Goal: Find specific page/section: Find specific page/section

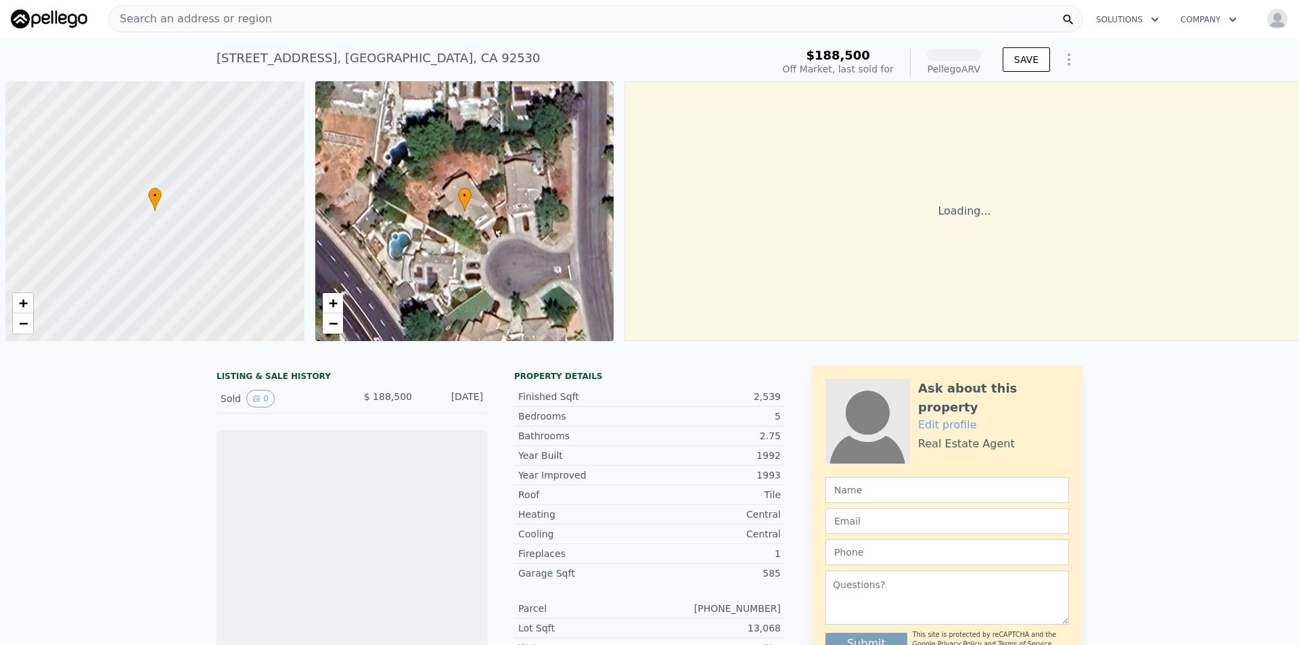
scroll to position [0, 5]
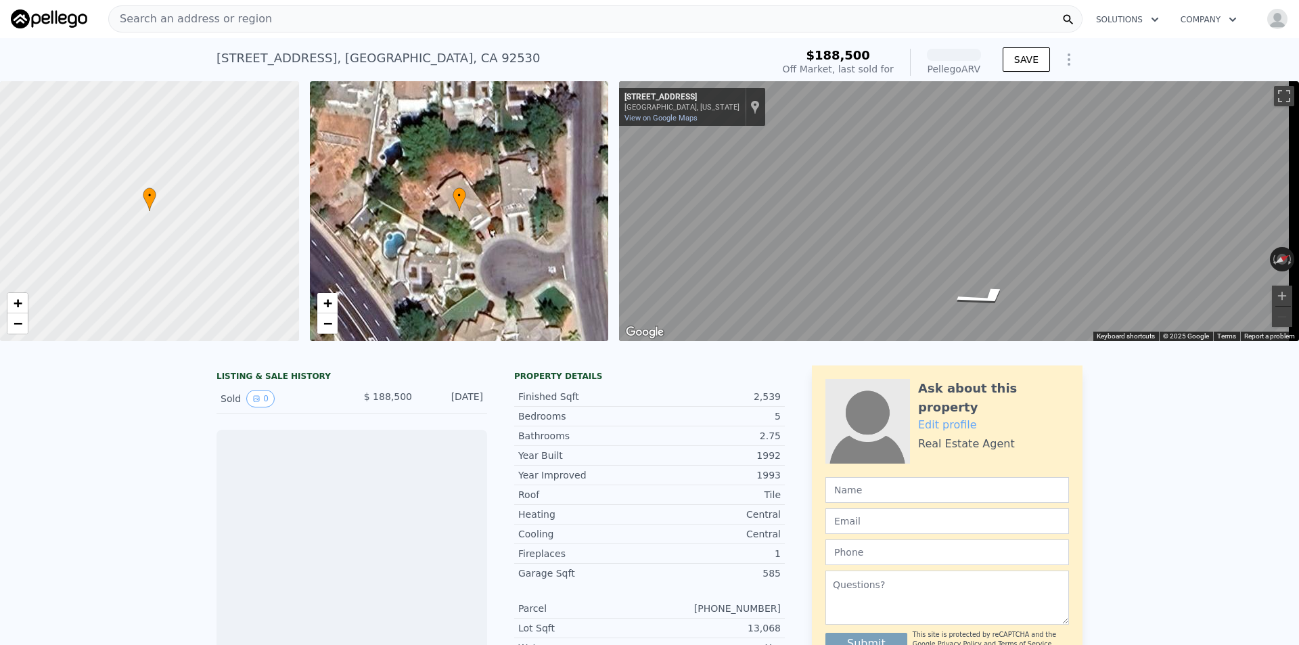
click at [470, 187] on div "• + −" at bounding box center [459, 211] width 299 height 260
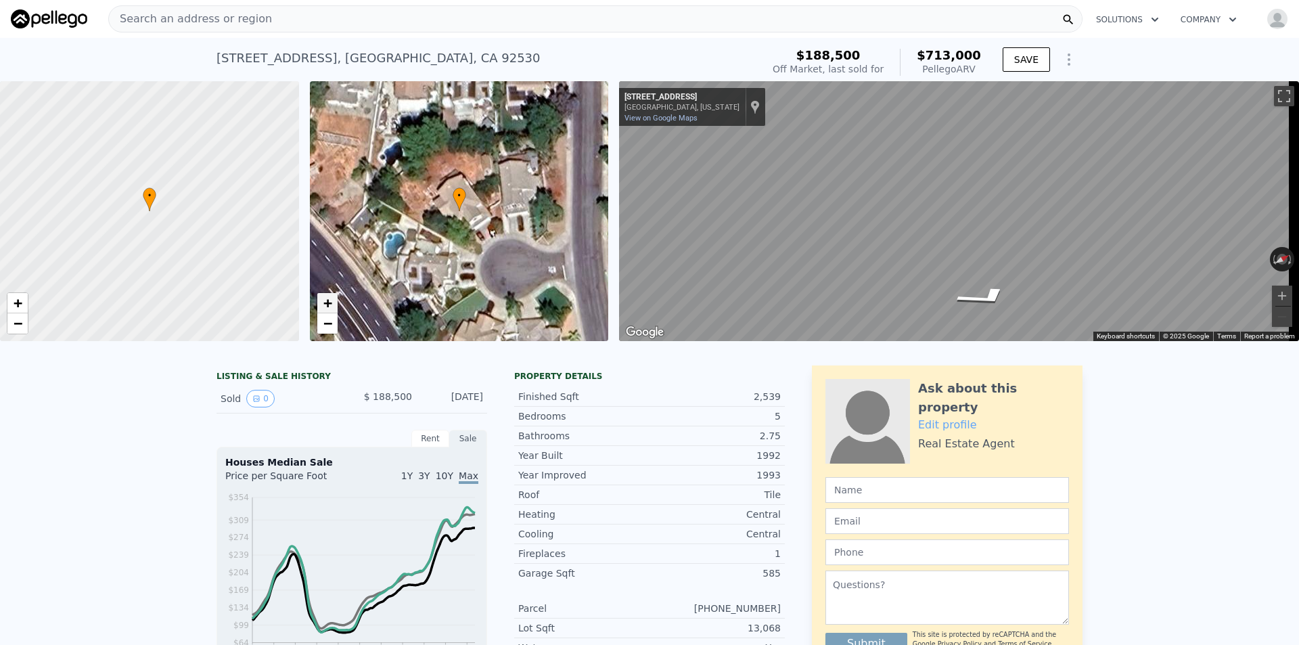
click at [329, 296] on span "+" at bounding box center [327, 302] width 9 height 17
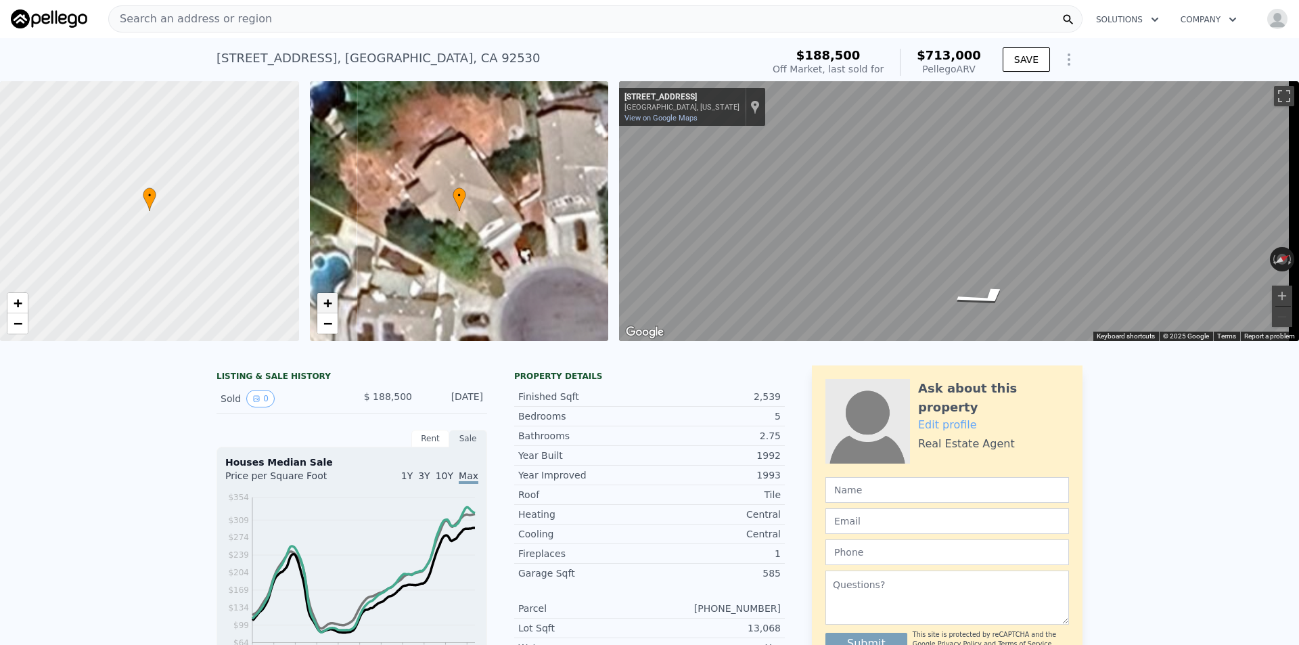
click at [329, 296] on span "+" at bounding box center [327, 302] width 9 height 17
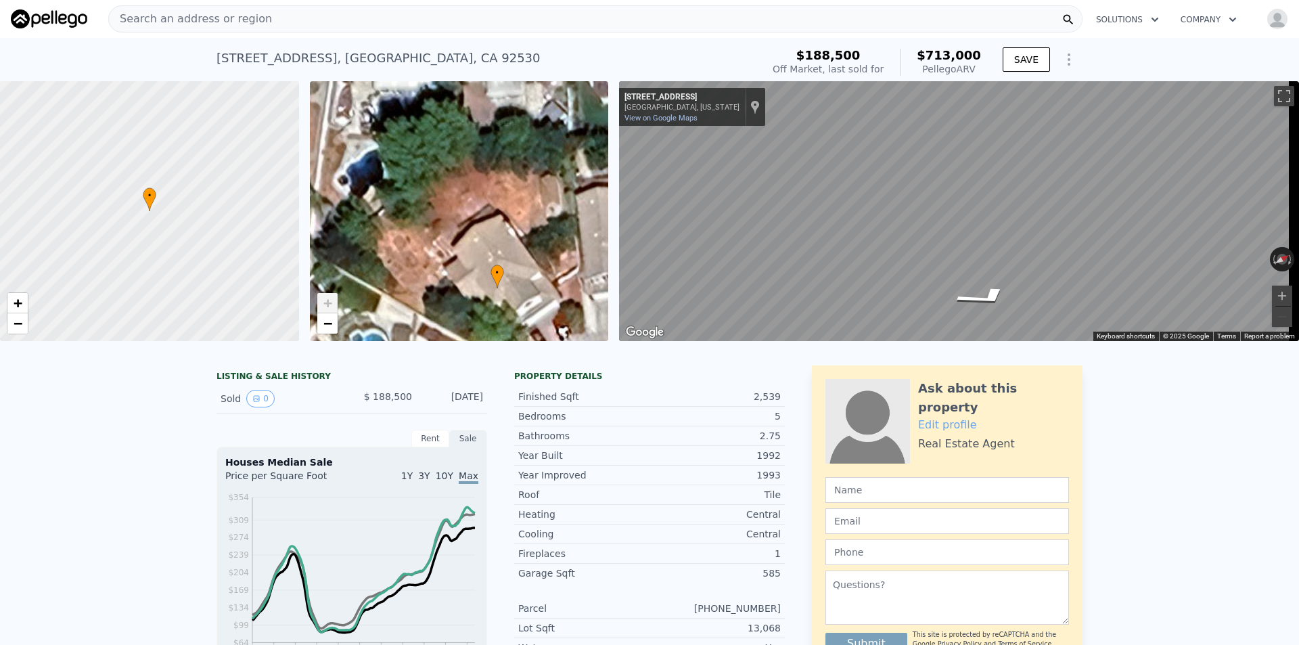
drag, startPoint x: 482, startPoint y: 191, endPoint x: 520, endPoint y: 268, distance: 86.0
click at [520, 268] on div "• + −" at bounding box center [459, 211] width 299 height 260
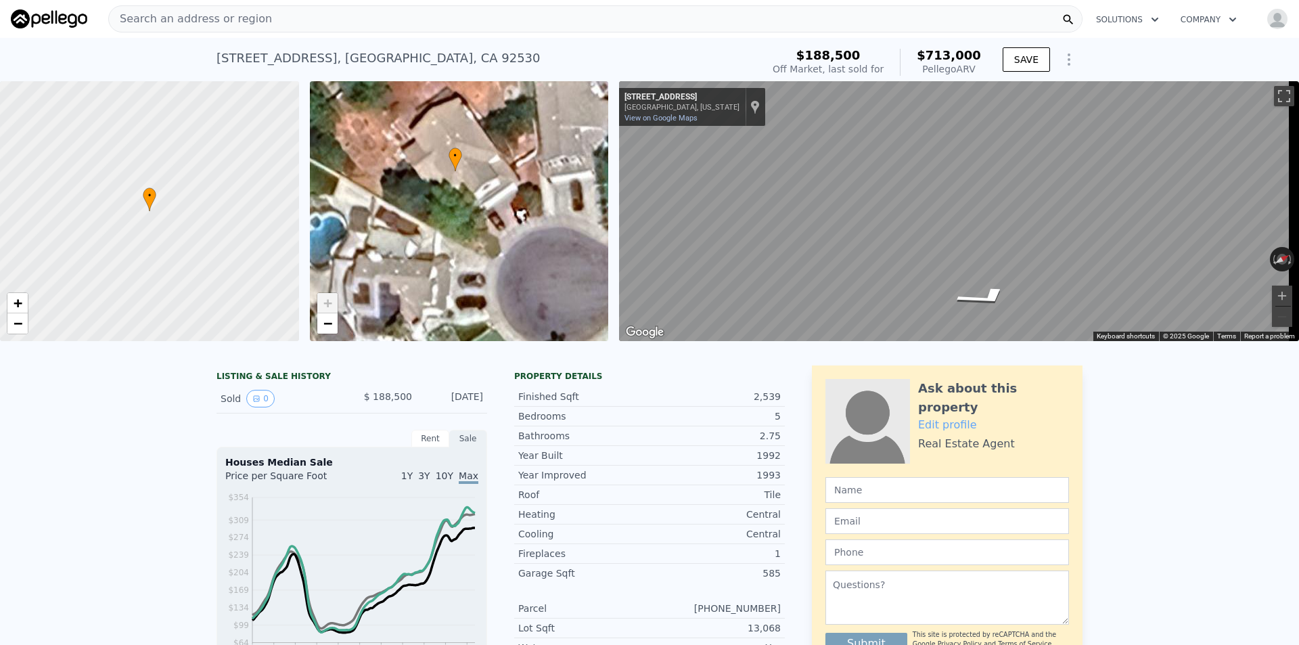
drag, startPoint x: 510, startPoint y: 267, endPoint x: 468, endPoint y: 148, distance: 126.3
click at [468, 148] on div "• + −" at bounding box center [459, 211] width 299 height 260
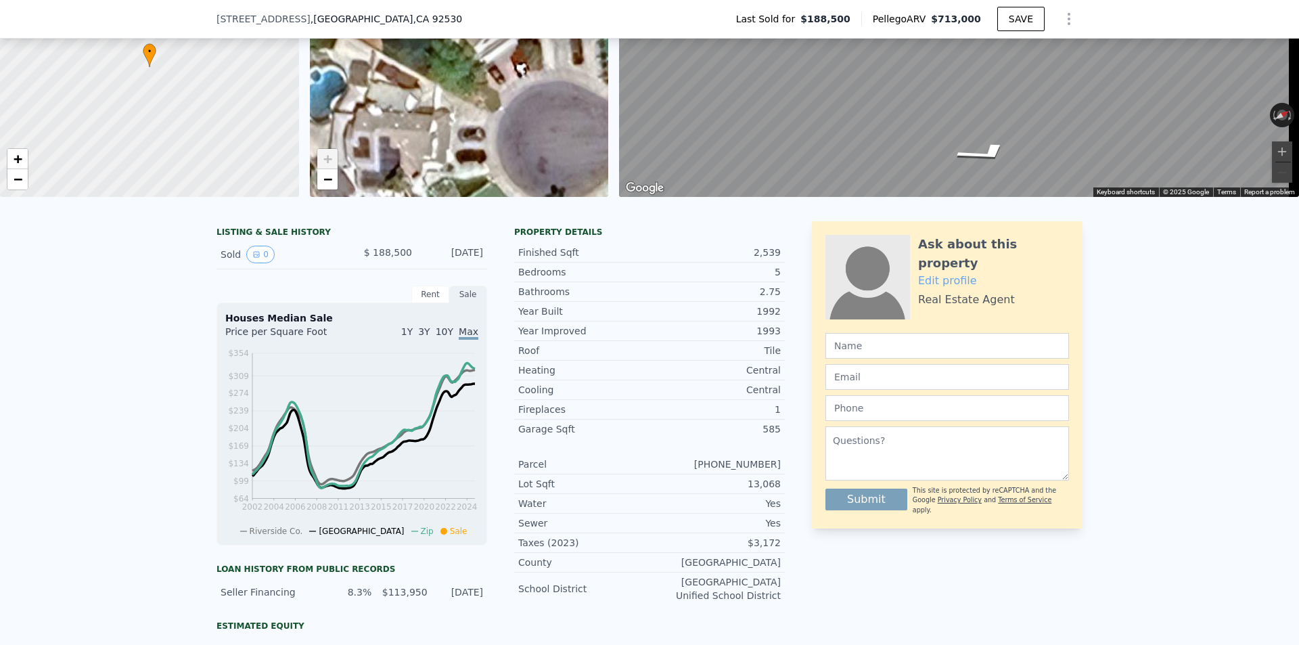
scroll to position [63, 0]
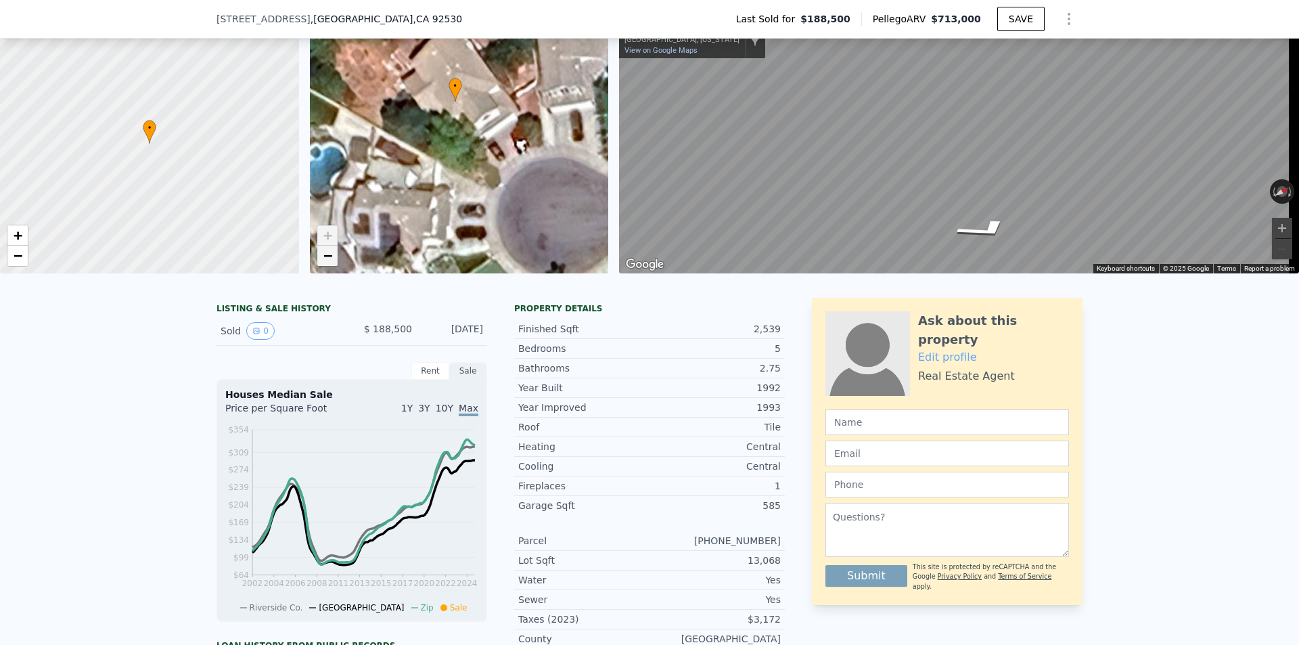
click at [326, 252] on span "−" at bounding box center [327, 255] width 9 height 17
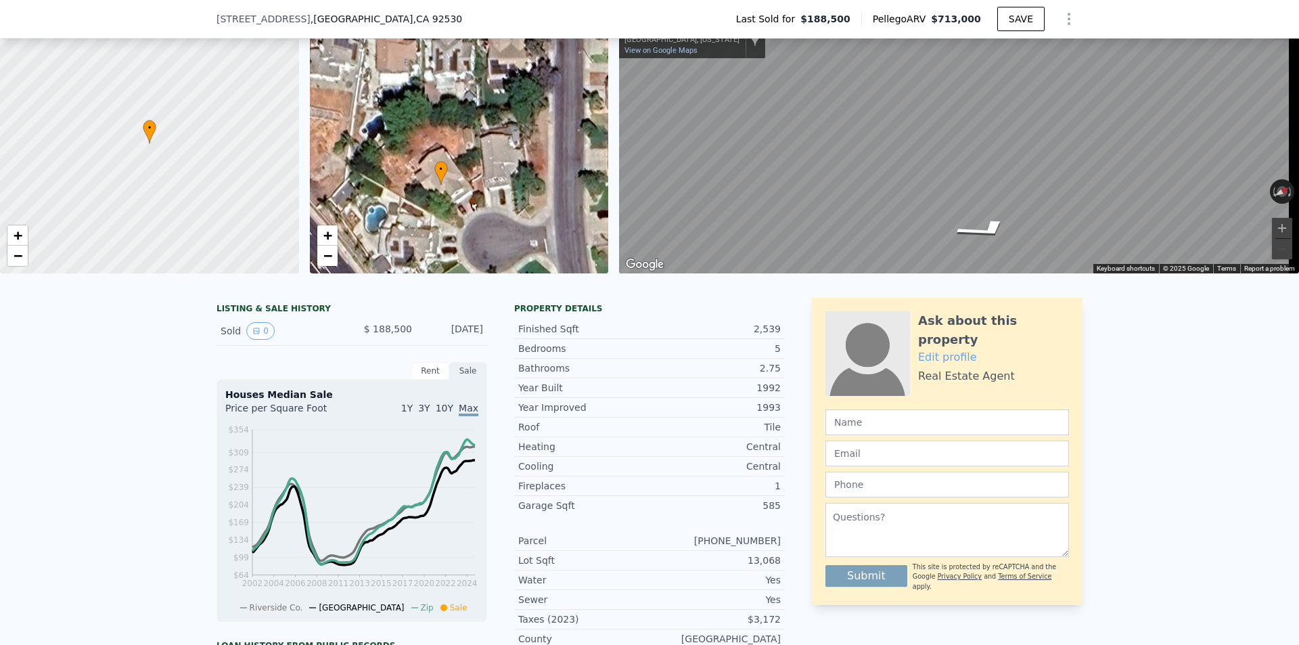
drag, startPoint x: 381, startPoint y: 206, endPoint x: 365, endPoint y: 269, distance: 64.3
click at [365, 269] on div "• + −" at bounding box center [459, 144] width 299 height 260
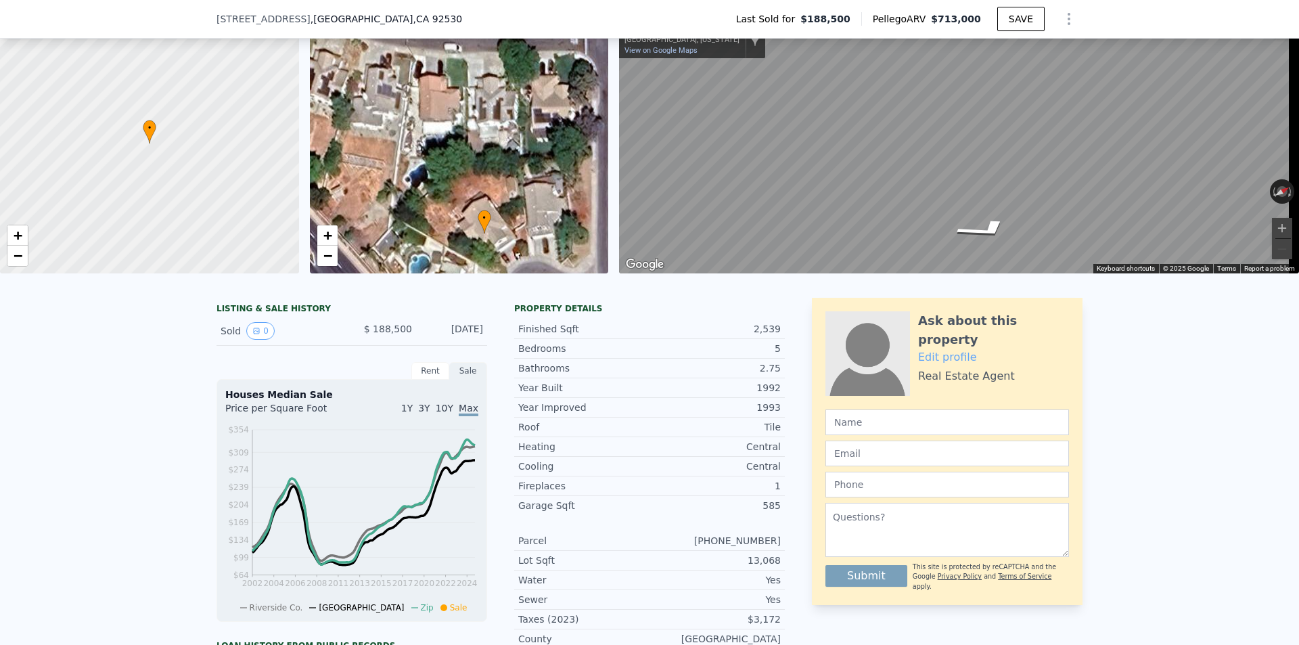
drag, startPoint x: 482, startPoint y: 215, endPoint x: 526, endPoint y: 263, distance: 65.1
click at [526, 263] on div "• + −" at bounding box center [459, 144] width 299 height 260
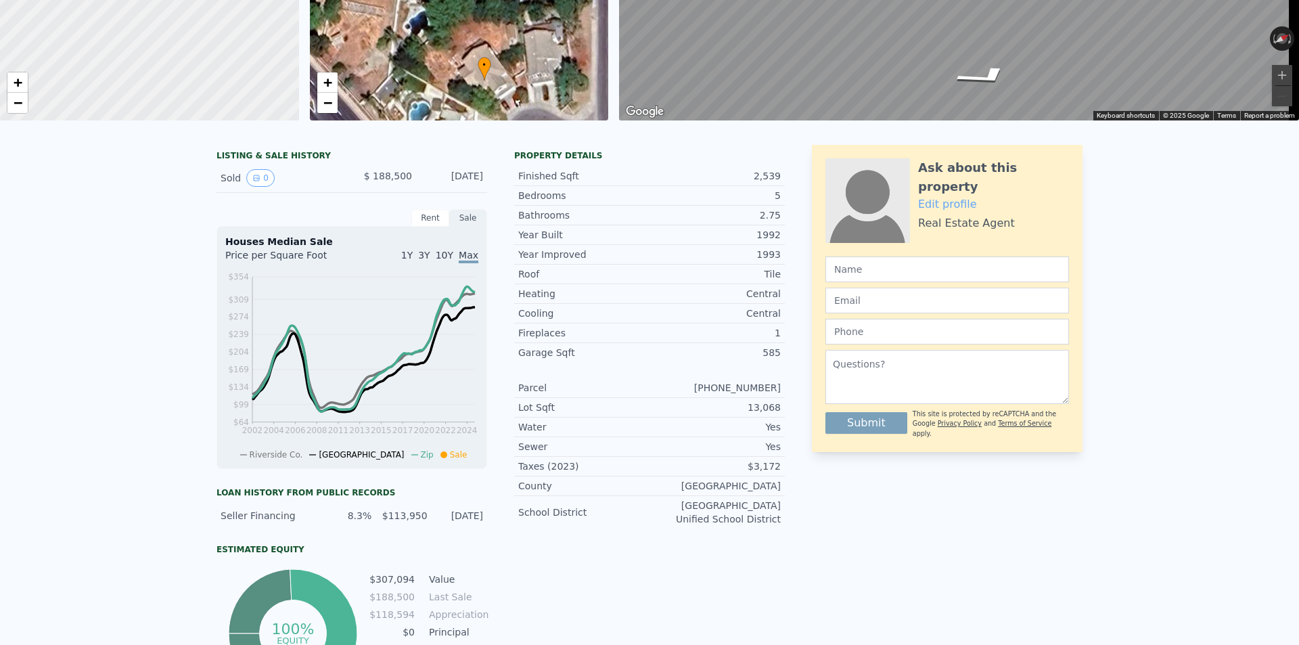
scroll to position [0, 0]
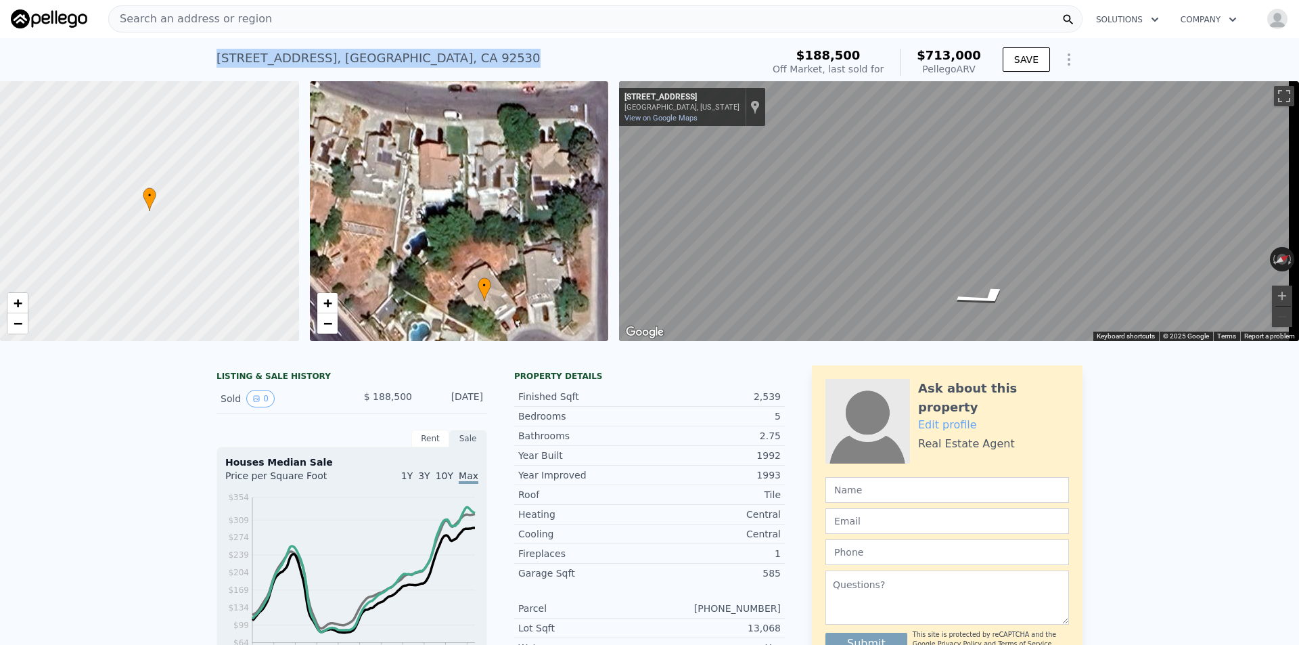
drag, startPoint x: 489, startPoint y: 65, endPoint x: 212, endPoint y: 62, distance: 277.5
click at [217, 62] on div "[STREET_ADDRESS] Sold [DATE] for $188,500 (~ARV $713k )" at bounding box center [487, 62] width 540 height 38
copy div "[STREET_ADDRESS]"
